Goal: Check status: Check status

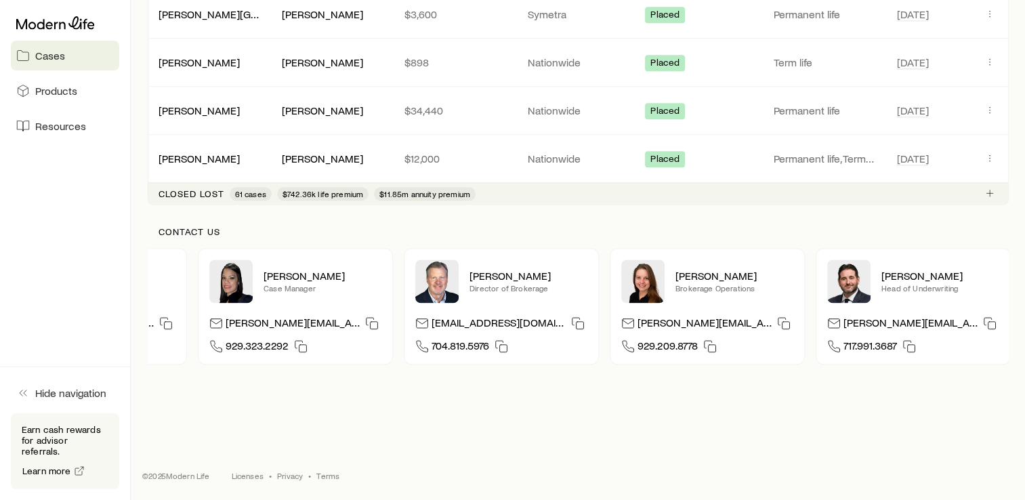
scroll to position [0, 157]
click at [776, 316] on icon "button" at bounding box center [783, 323] width 14 height 14
